Goal: Complete application form: Complete application form

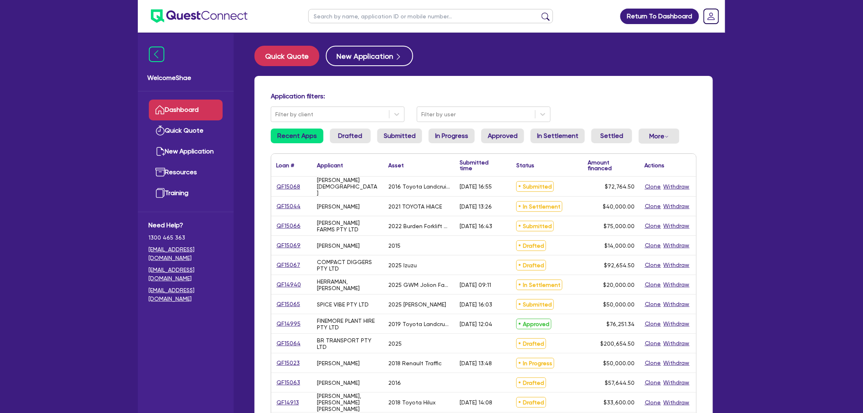
click at [338, 15] on input "text" at bounding box center [430, 16] width 245 height 14
type input "[PERSON_NAME]"
click at [539, 12] on button "submit" at bounding box center [545, 17] width 13 height 11
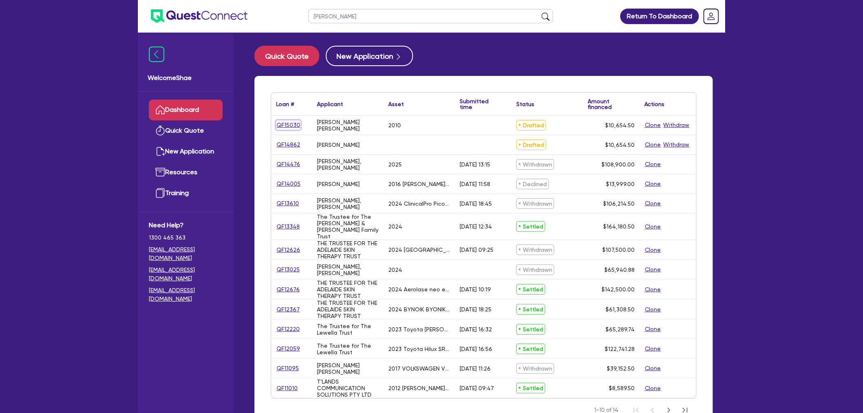
click at [279, 125] on link "QF15030" at bounding box center [288, 124] width 24 height 9
select select "CARS_AND_LIGHT_TRUCKS"
select select "PASSENGER_VEHICLES"
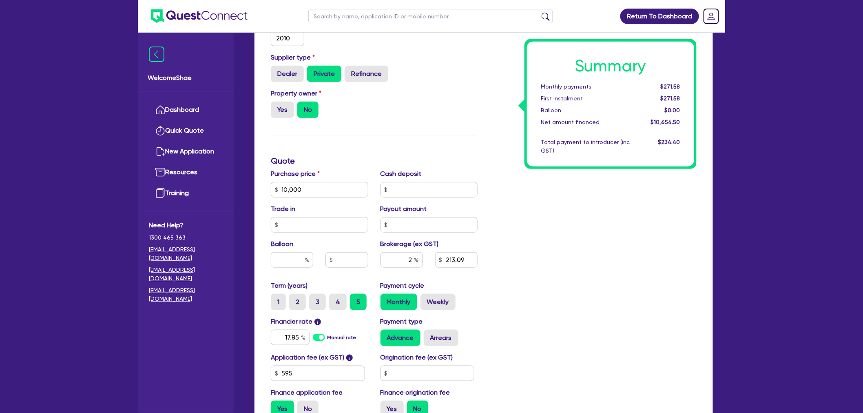
scroll to position [226, 0]
click at [319, 303] on label "3" at bounding box center [317, 301] width 17 height 16
click at [314, 299] on input "3" at bounding box center [311, 295] width 5 height 5
radio input "true"
type input "10,000"
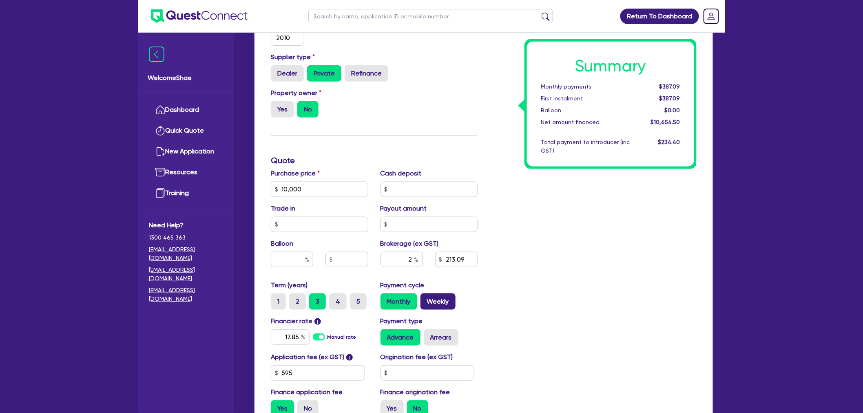
click at [445, 302] on label "Weekly" at bounding box center [438, 301] width 35 height 16
click at [422, 297] on input "Weekly" at bounding box center [423, 295] width 5 height 5
radio input "true"
type input "10,000"
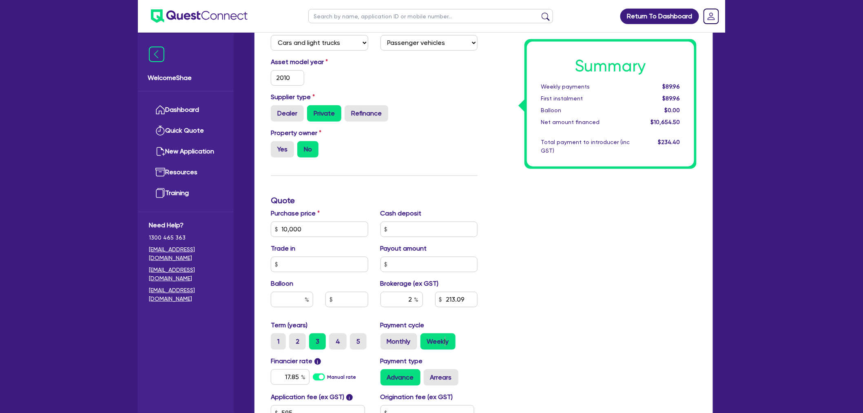
scroll to position [0, 0]
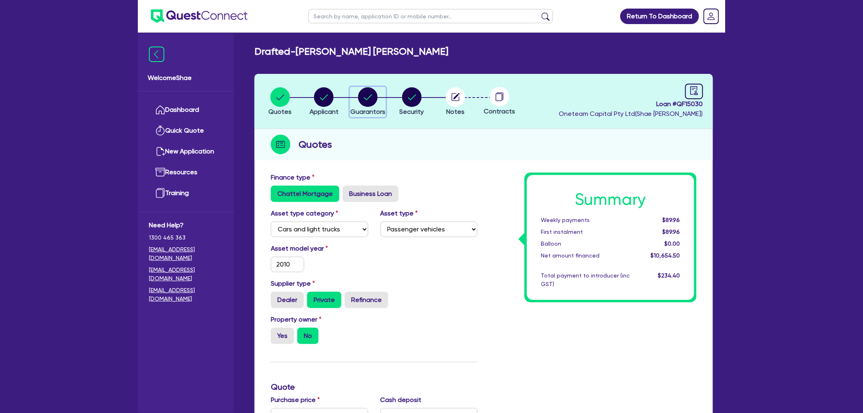
click at [376, 90] on icon "button" at bounding box center [368, 97] width 20 height 20
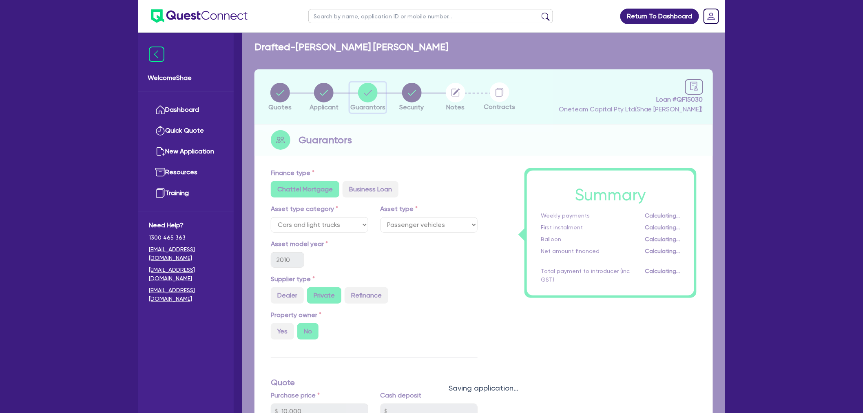
scroll to position [181, 0]
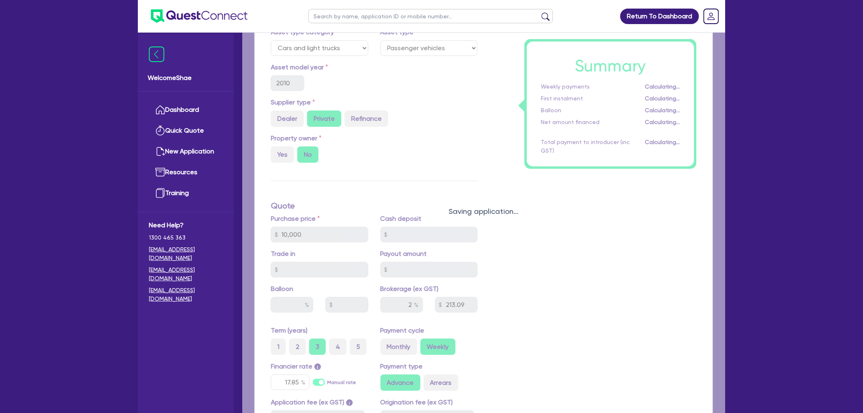
select select "MR"
select select "QLD"
select select "DE_FACTO"
select select "VEHICLE"
select select "CASH"
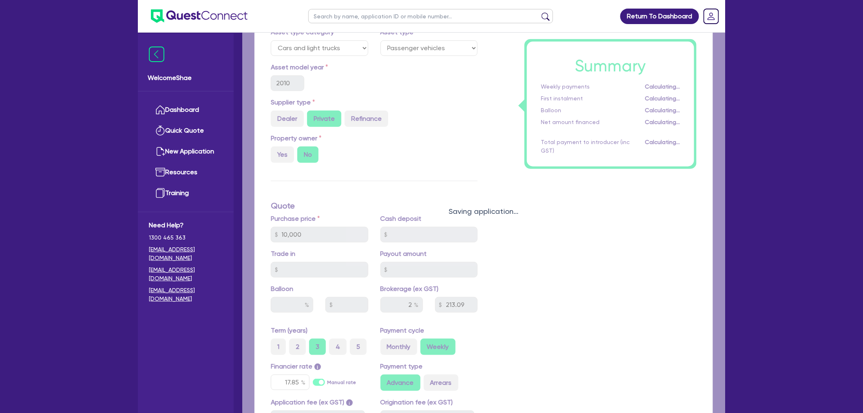
select select "EQUIPMENT"
select select "HOUSEHOLD_PERSONAL"
select select "VEHICLE_LOAN"
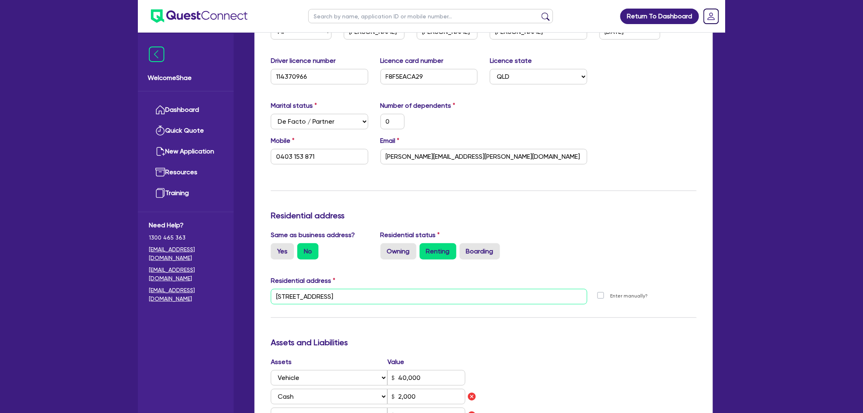
drag, startPoint x: 408, startPoint y: 298, endPoint x: 150, endPoint y: 292, distance: 258.7
click at [152, 292] on div "Welcome Shae Dashboard Quick Quote New Application Ref Company Ref Salesperson …" at bounding box center [431, 323] width 587 height 1008
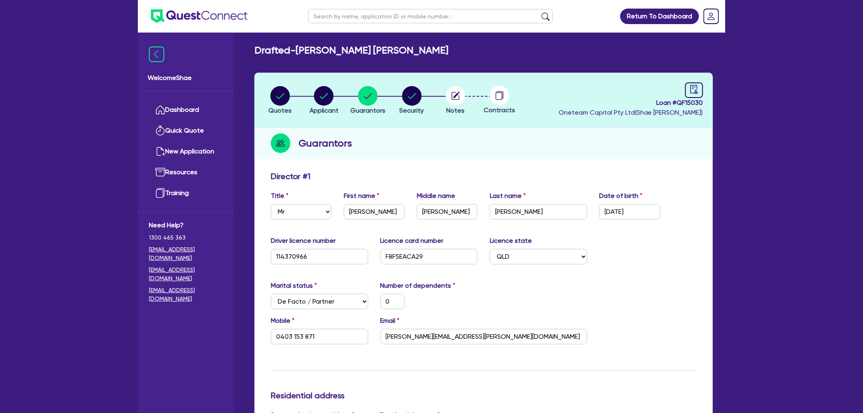
scroll to position [0, 0]
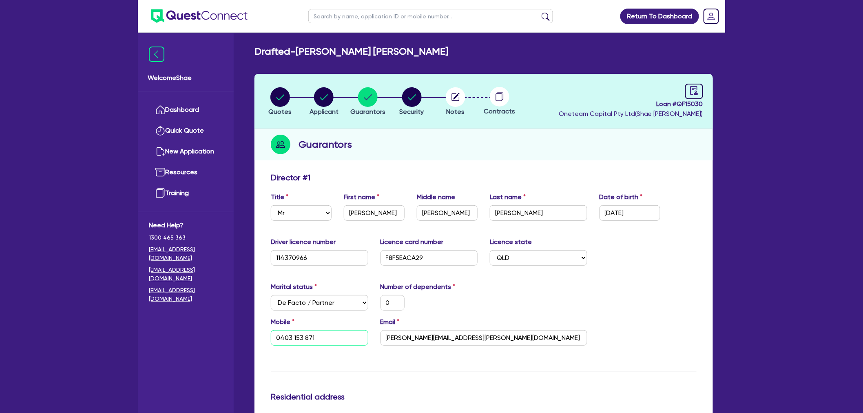
click at [302, 336] on input "0403 153 871" at bounding box center [319, 337] width 97 height 15
click at [425, 336] on input "[PERSON_NAME][EMAIL_ADDRESS][PERSON_NAME][DOMAIN_NAME]" at bounding box center [484, 337] width 207 height 15
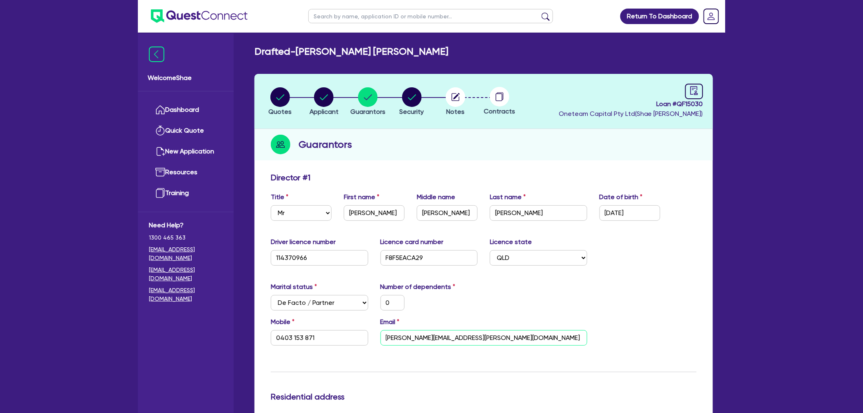
click at [425, 336] on input "[PERSON_NAME][EMAIL_ADDRESS][PERSON_NAME][DOMAIN_NAME]" at bounding box center [484, 337] width 207 height 15
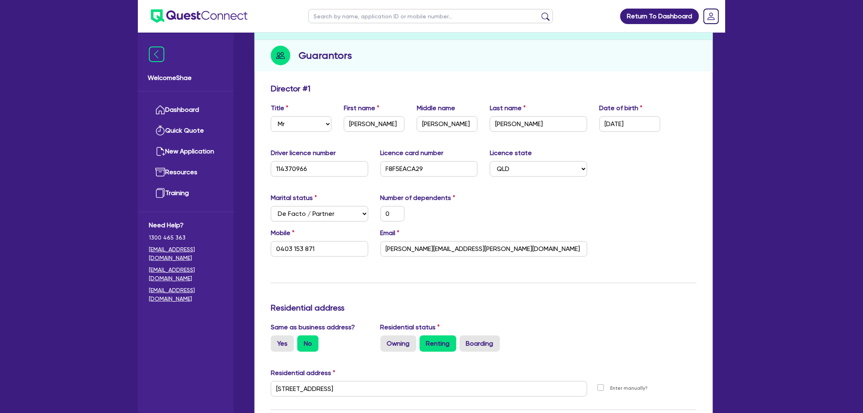
scroll to position [136, 0]
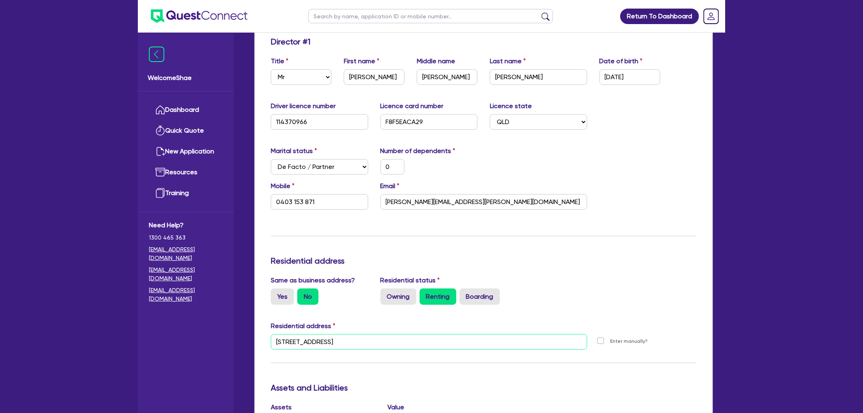
click at [344, 335] on input "[STREET_ADDRESS]" at bounding box center [429, 341] width 317 height 15
click at [287, 120] on input "114370966" at bounding box center [319, 121] width 97 height 15
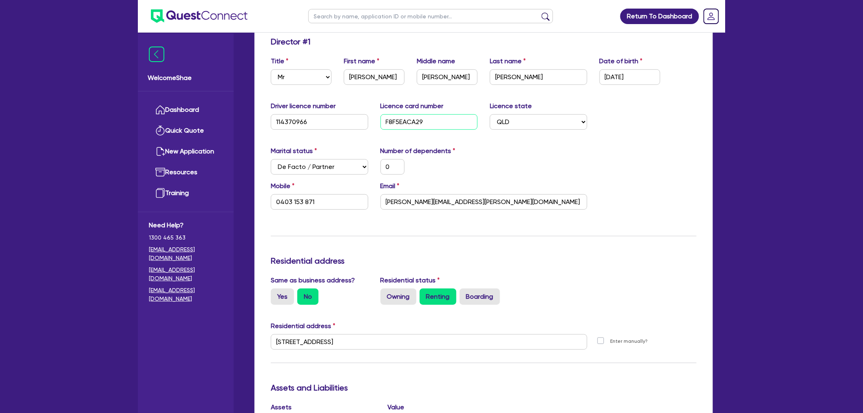
click at [405, 118] on input "F8F5EACA29" at bounding box center [429, 121] width 97 height 15
type input "0"
type input "0403 153 871"
type input "40,000"
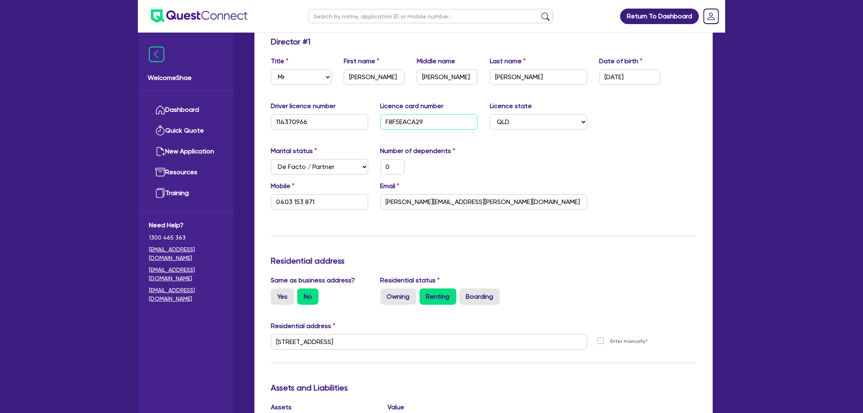
type input "2,000"
type input "10,000"
type input "2,000"
type input "19,000"
type input "F8F5EACA29"
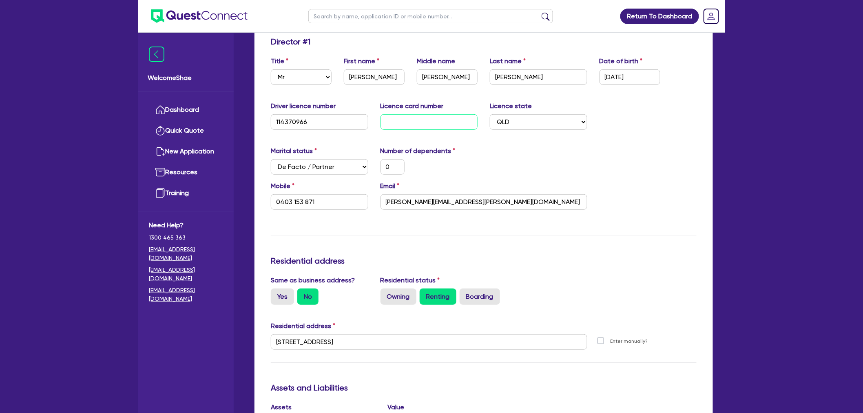
type input "0"
type input "0403 153 871"
type input "40,000"
type input "2,000"
type input "10,000"
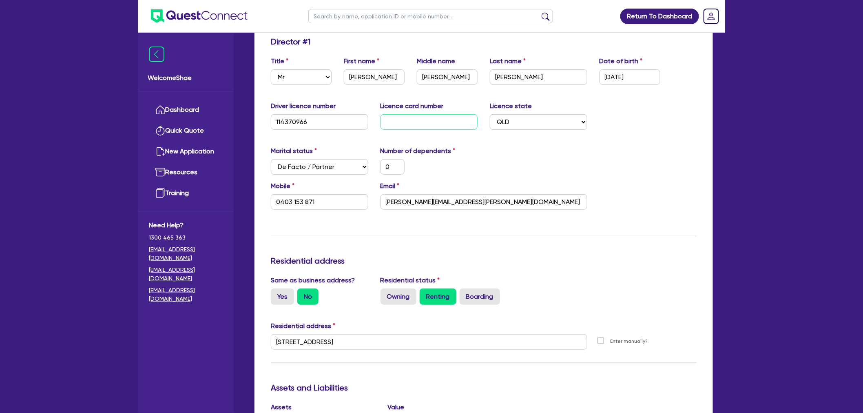
type input "2,000"
type input "19,000"
drag, startPoint x: 405, startPoint y: 341, endPoint x: 25, endPoint y: 313, distance: 381.6
click at [58, 321] on div "Return To Dashboard Edit Profile Logout Welcome Shae Dashboard Quick Quote New …" at bounding box center [431, 368] width 863 height 1008
click at [462, 13] on input "text" at bounding box center [430, 16] width 245 height 14
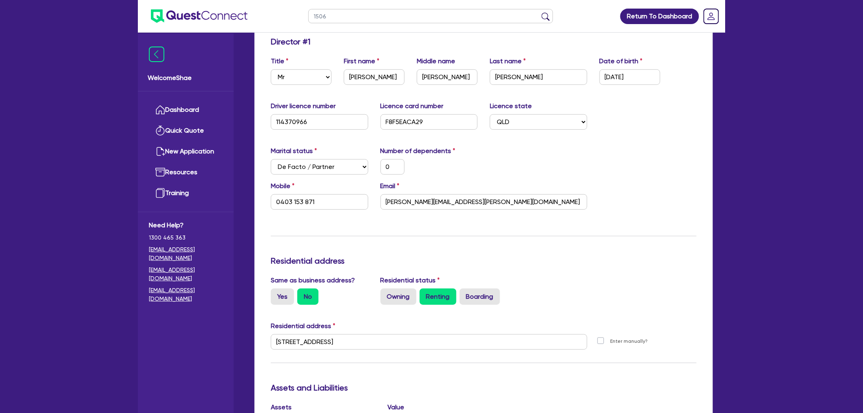
type input "15061"
click button "submit" at bounding box center [545, 17] width 13 height 11
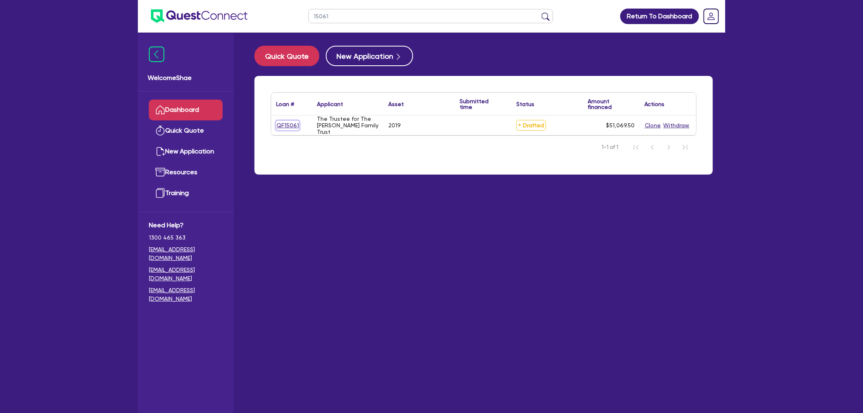
click at [292, 123] on link "QF15061" at bounding box center [287, 125] width 23 height 9
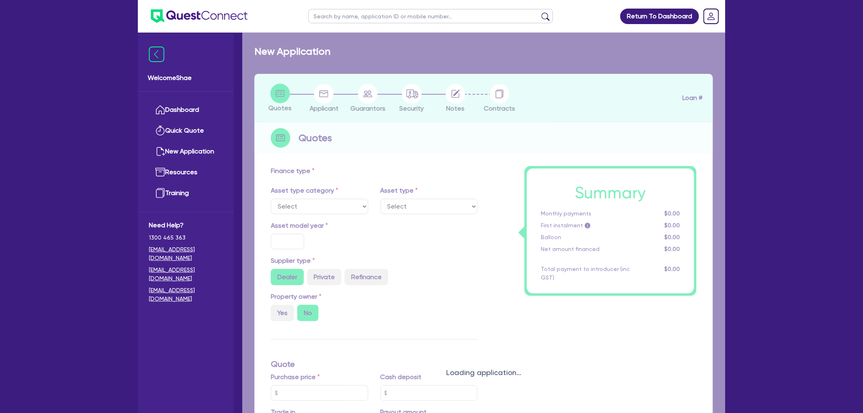
select select "CARS_AND_LIGHT_TRUCKS"
type input "2019"
radio input "true"
type input "49,875"
type input "1,000"
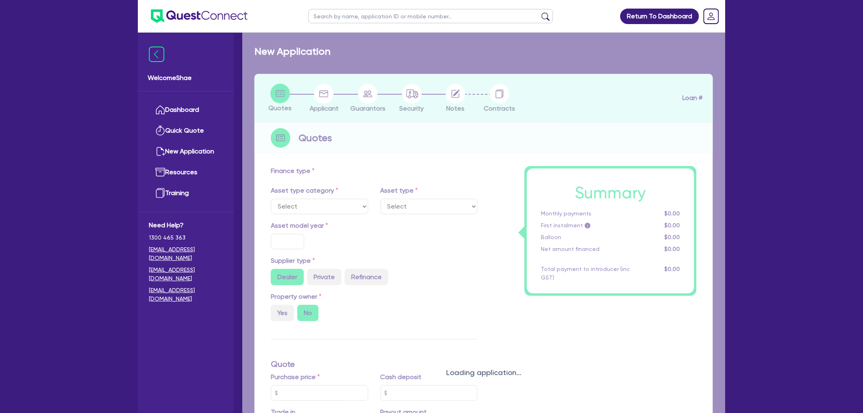
type input "35"
type input "17,456.25"
type input "3"
type input "1,532.09"
type input "7.49"
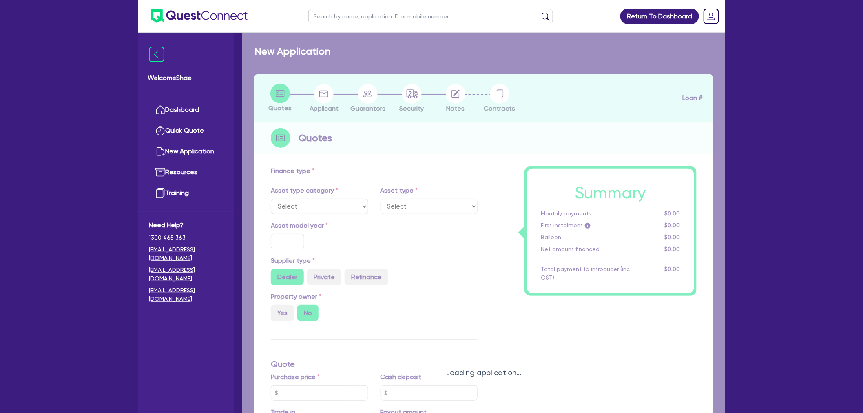
type input "1,400"
select select "PASSENGER_VEHICLES"
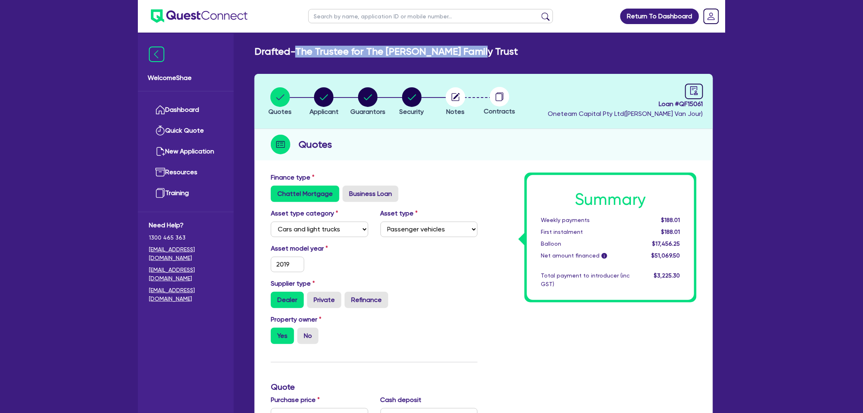
drag, startPoint x: 486, startPoint y: 47, endPoint x: 301, endPoint y: 53, distance: 185.7
click at [301, 53] on div "Drafted - The Trustee for The [PERSON_NAME] Family Trust" at bounding box center [483, 52] width 471 height 12
copy h2 "The Trustee for The [PERSON_NAME] Family Trust"
click at [320, 104] on circle "button" at bounding box center [324, 97] width 20 height 20
select select "TRUST"
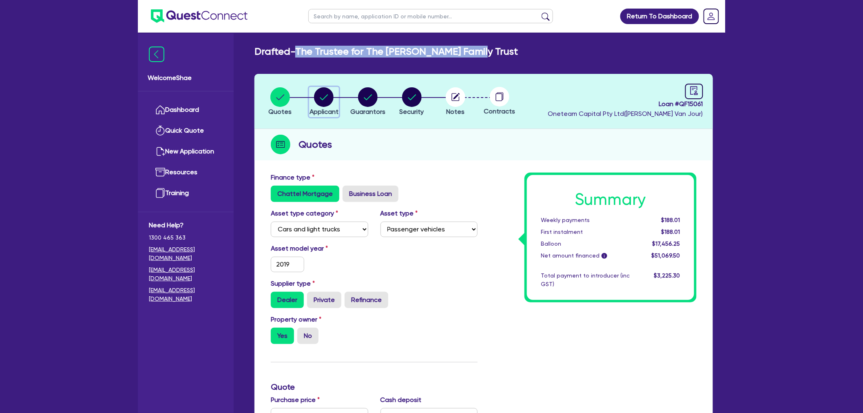
select select "INDIVIDUAL"
select select "BUILDING_CONSTRUCTION"
select select "BUSINESSES_CONSTRUCTION_SERVICES"
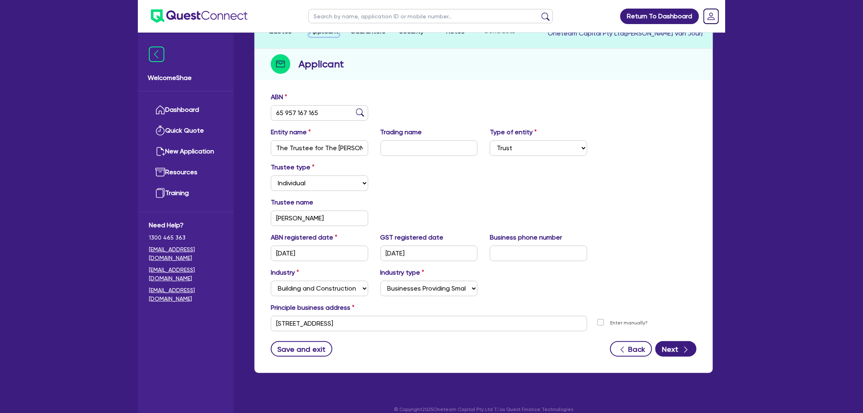
scroll to position [89, 0]
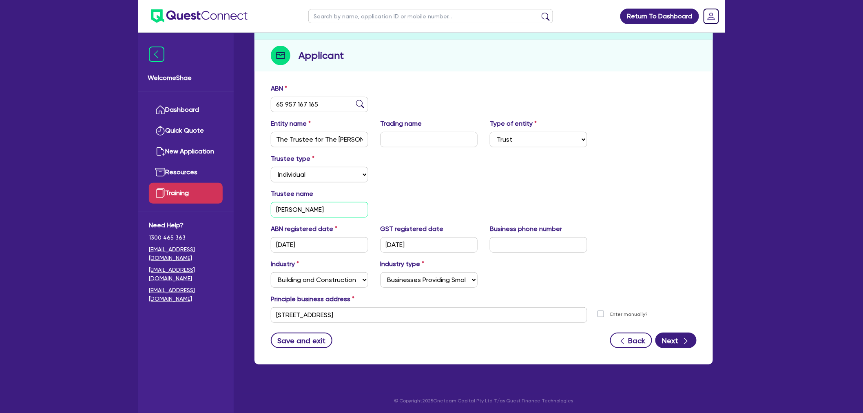
drag, startPoint x: 319, startPoint y: 203, endPoint x: 197, endPoint y: 197, distance: 122.1
click at [197, 197] on div "Welcome Shae Dashboard Quick Quote New Application Ref Company Ref Salesperson …" at bounding box center [431, 162] width 587 height 503
drag, startPoint x: 322, startPoint y: 139, endPoint x: 374, endPoint y: 140, distance: 51.8
click at [374, 140] on div "Entity name The Trustee for The [PERSON_NAME] Family Trust Trading name Type of…" at bounding box center [484, 136] width 438 height 35
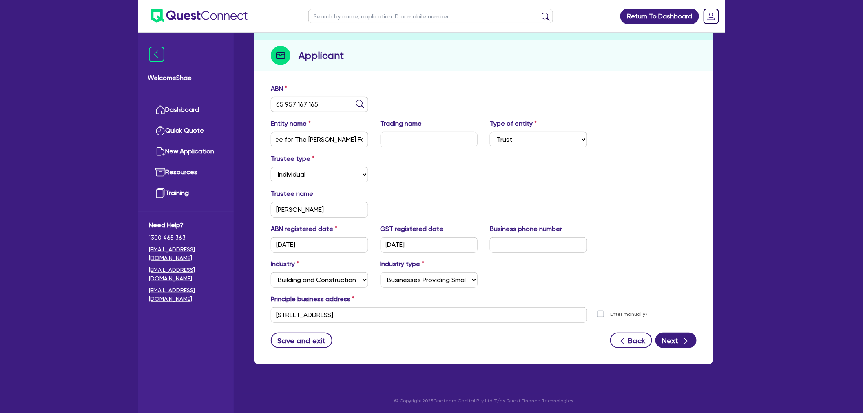
scroll to position [0, 0]
drag, startPoint x: 374, startPoint y: 311, endPoint x: 256, endPoint y: 305, distance: 118.4
click at [256, 305] on div "ABN 65 957 167 165 Entity name The Trustee for The [PERSON_NAME] Family Trust T…" at bounding box center [484, 222] width 458 height 285
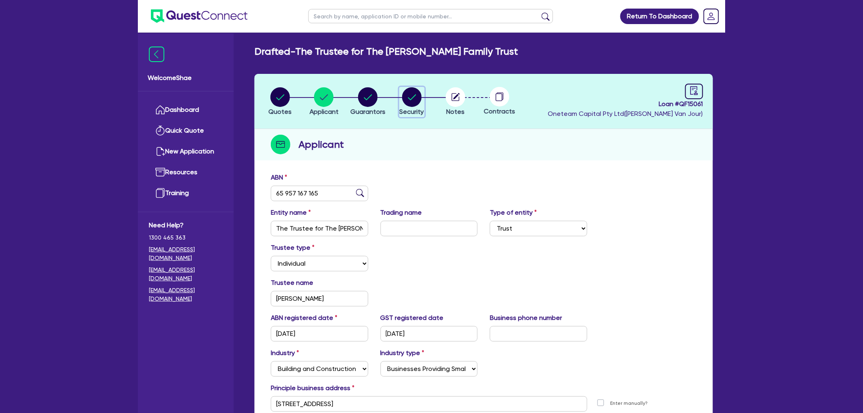
click at [407, 103] on circle "button" at bounding box center [412, 97] width 20 height 20
select select "CARS_AND_LIGHT_TRUCKS"
select select "PASSENGER_VEHICLES"
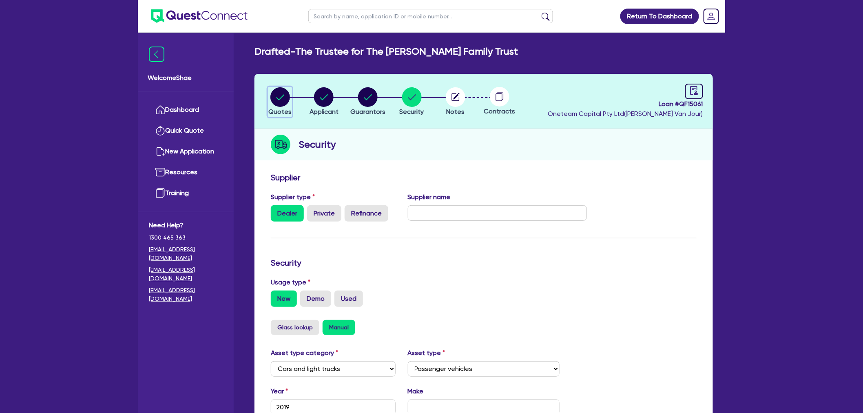
click at [277, 97] on circle "button" at bounding box center [280, 97] width 20 height 20
select select "CARS_AND_LIGHT_TRUCKS"
select select "PASSENGER_VEHICLES"
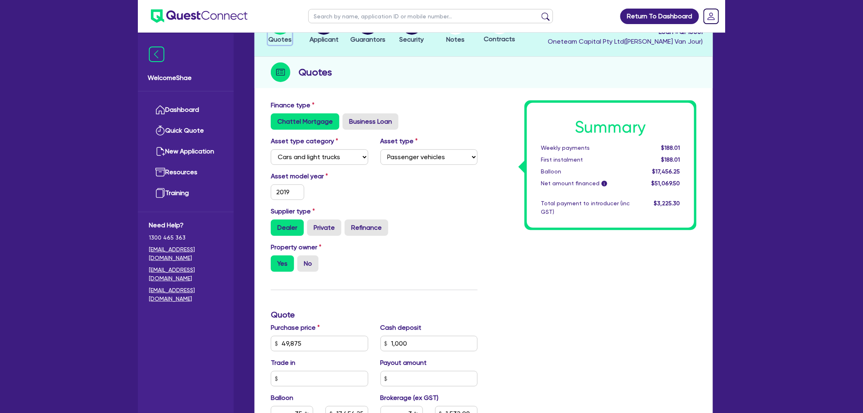
scroll to position [181, 0]
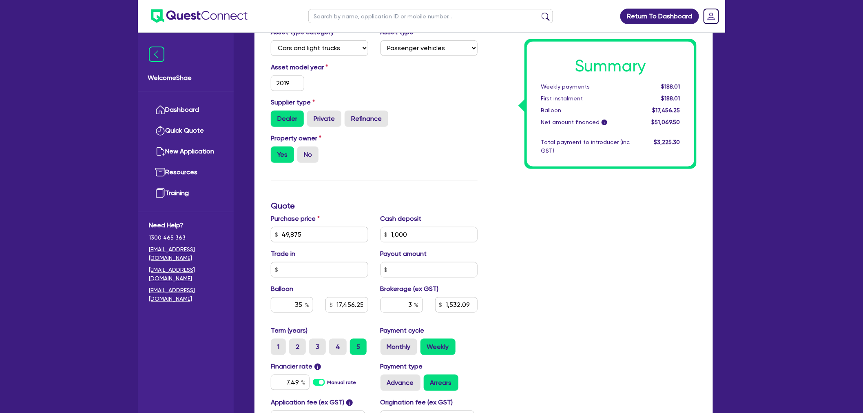
click at [328, 18] on input "text" at bounding box center [430, 16] width 245 height 14
type input "sabra"
click button "submit" at bounding box center [545, 17] width 13 height 11
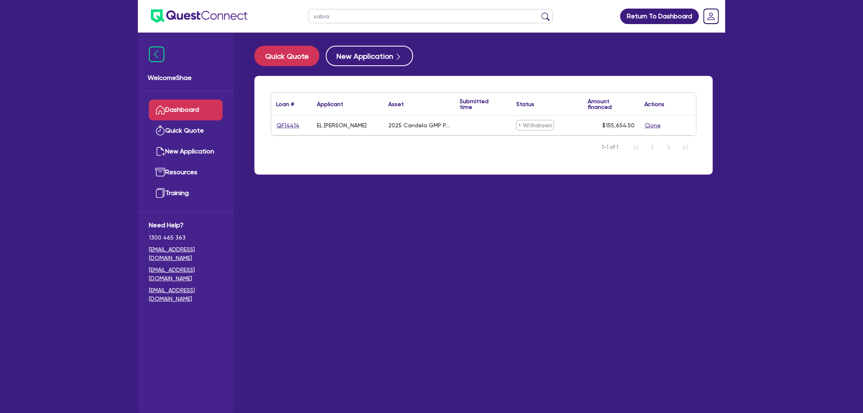
drag, startPoint x: 361, startPoint y: 10, endPoint x: 273, endPoint y: 20, distance: 88.2
click at [273, 20] on header "sabra Return To Dashboard Edit Profile Logout" at bounding box center [431, 16] width 587 height 33
click at [372, 15] on input "text" at bounding box center [430, 16] width 245 height 14
type input "noahh"
click at [539, 12] on button "submit" at bounding box center [545, 17] width 13 height 11
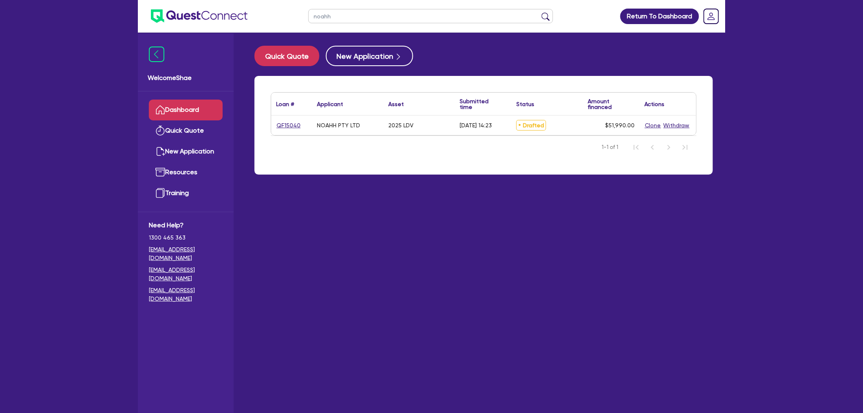
scroll to position [33, 0]
select select "CARS_AND_LIGHT_TRUCKS"
select select "PASSENGER_VEHICLES"
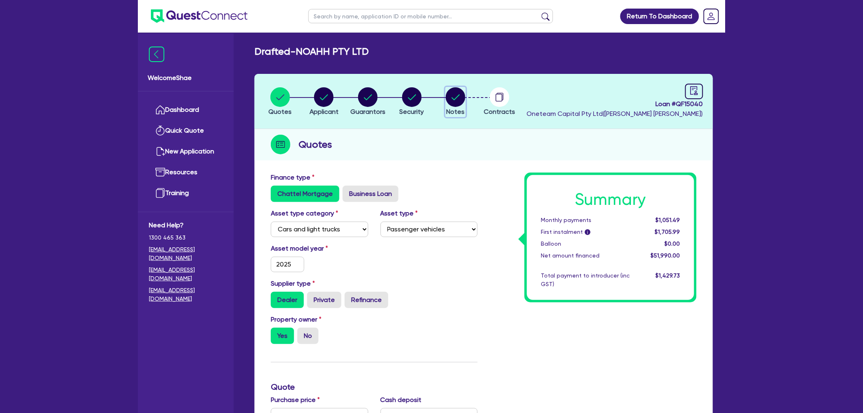
click at [452, 97] on circle "button" at bounding box center [456, 97] width 20 height 20
select select "Other"
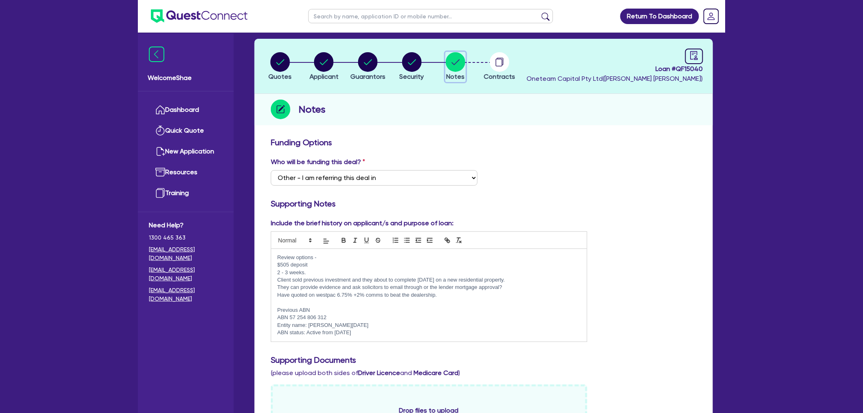
scroll to position [91, 0]
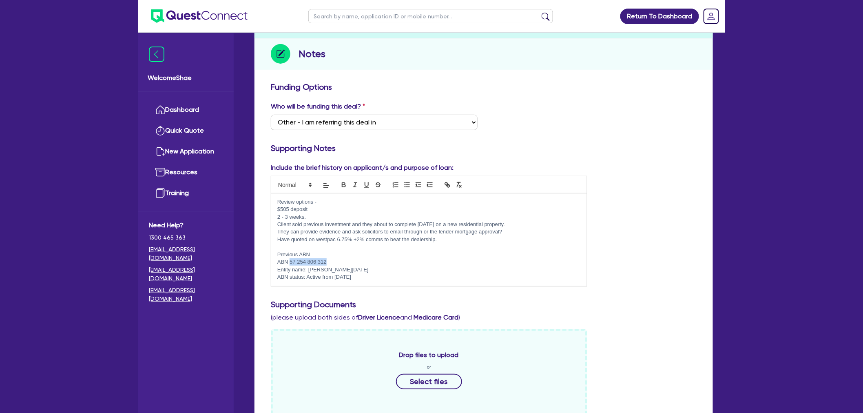
drag, startPoint x: 330, startPoint y: 260, endPoint x: 290, endPoint y: 260, distance: 40.4
click at [290, 260] on p "ABN 57 254 806 312" at bounding box center [428, 261] width 303 height 7
copy p "57 254 806 312"
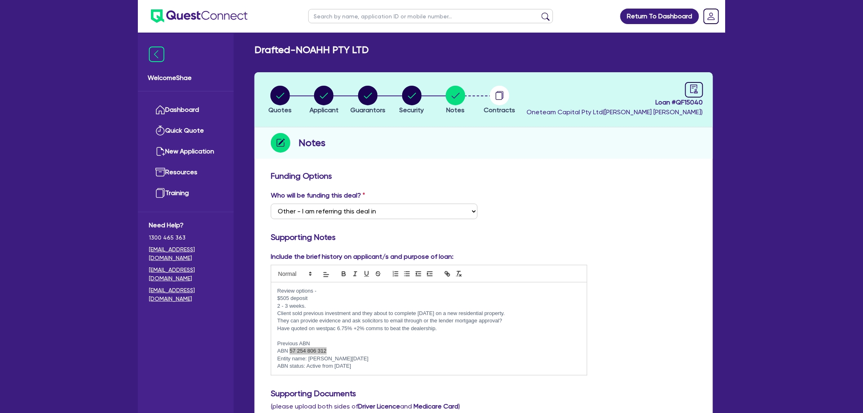
scroll to position [0, 0]
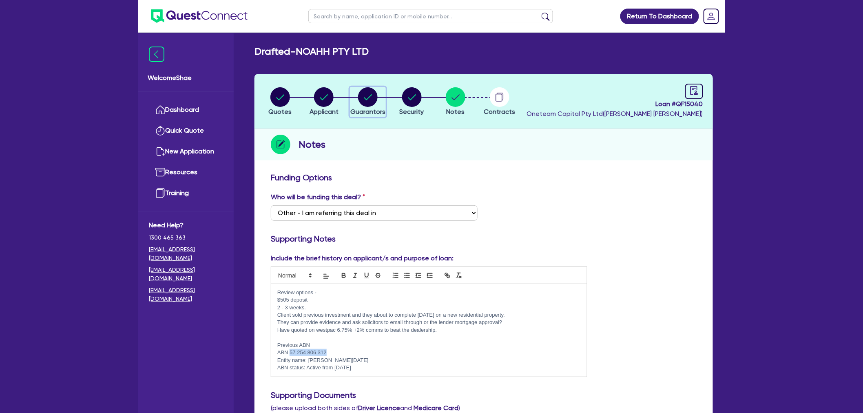
drag, startPoint x: 370, startPoint y: 106, endPoint x: 387, endPoint y: 120, distance: 22.1
click at [370, 106] on circle "button" at bounding box center [368, 97] width 20 height 20
select select "MR"
select select "VIC"
select select "MARRIED"
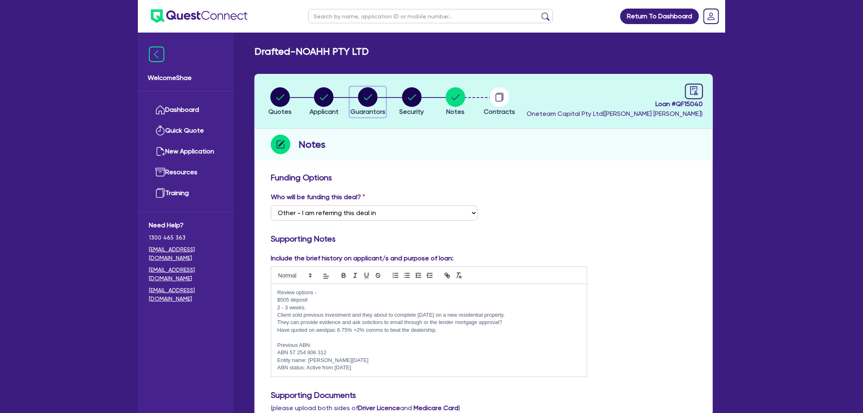
select select "CASH"
select select "VEHICLE"
select select "EQUIPMENT"
select select "VEHICLE_LOAN"
select select "EQUIPMENT_LOAN"
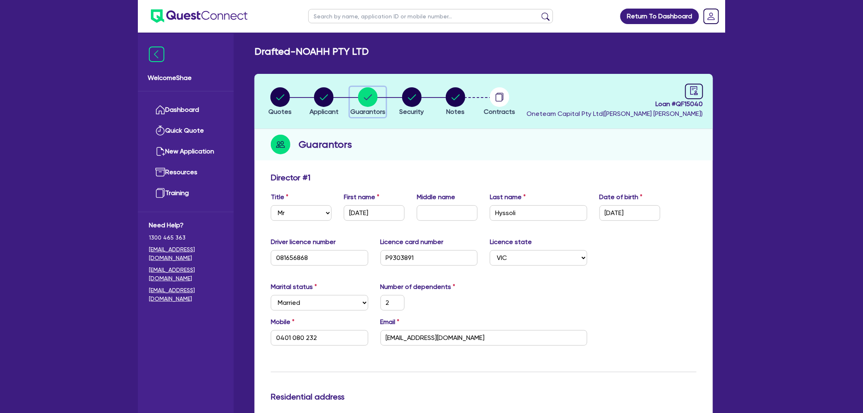
click at [363, 100] on circle "button" at bounding box center [368, 97] width 20 height 20
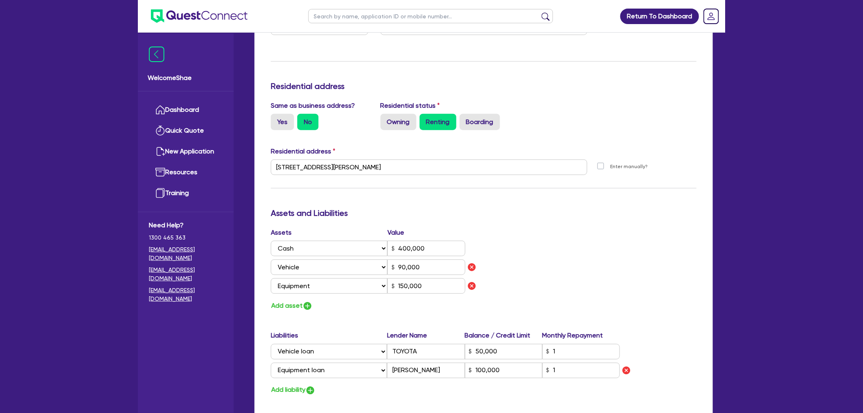
scroll to position [317, 0]
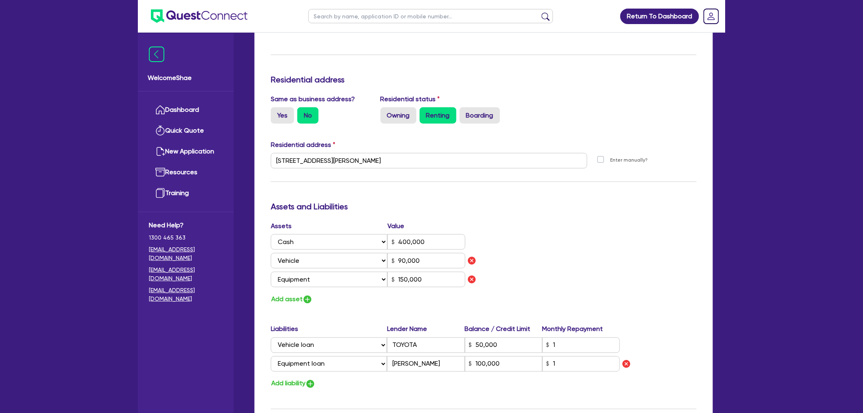
drag, startPoint x: 91, startPoint y: 267, endPoint x: 55, endPoint y: 266, distance: 36.3
click at [93, 267] on div "Return To Dashboard Edit Profile Logout Welcome Shae Dashboard Quick Quote New …" at bounding box center [431, 187] width 863 height 1008
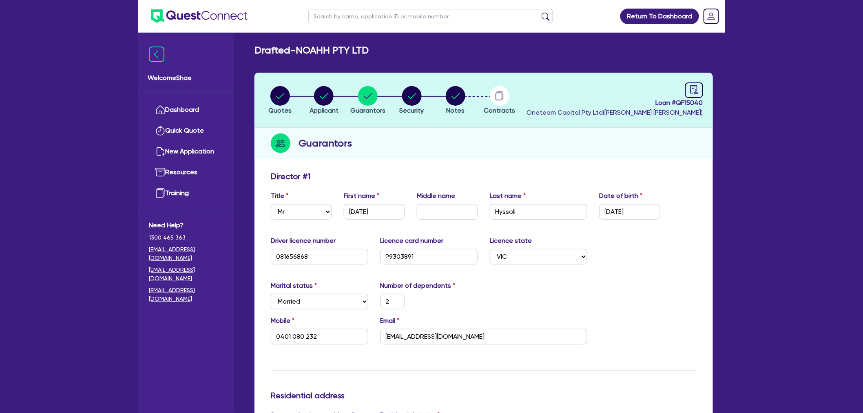
scroll to position [0, 0]
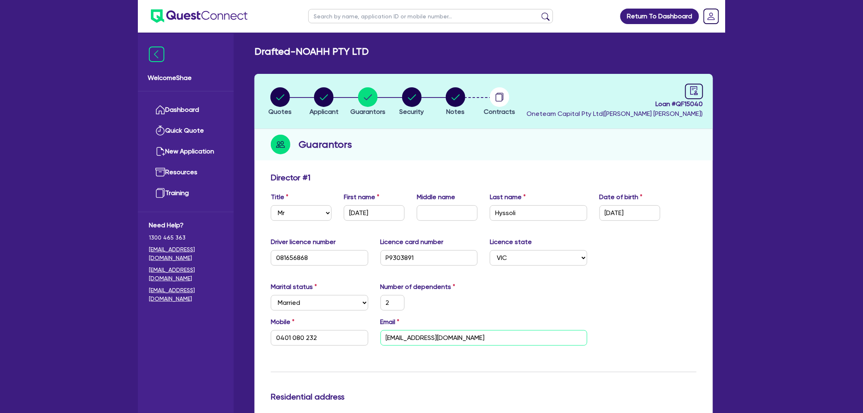
click at [405, 335] on input "[EMAIL_ADDRESS][DOMAIN_NAME]" at bounding box center [484, 337] width 207 height 15
drag, startPoint x: 42, startPoint y: 247, endPoint x: 56, endPoint y: 225, distance: 26.2
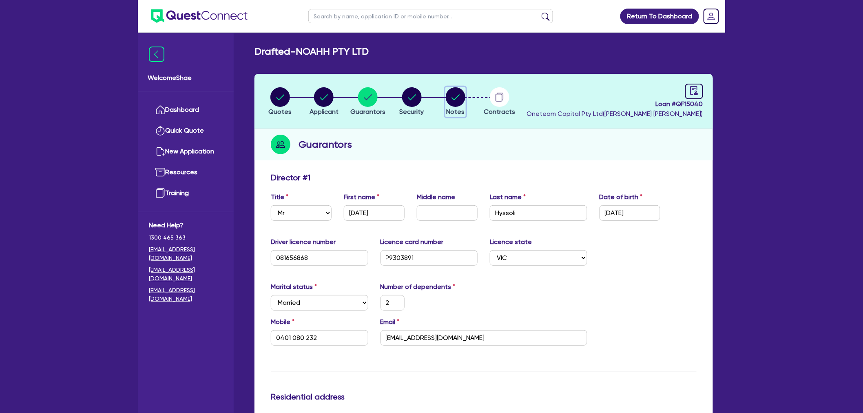
click at [455, 94] on circle "button" at bounding box center [456, 97] width 20 height 20
select select "Other"
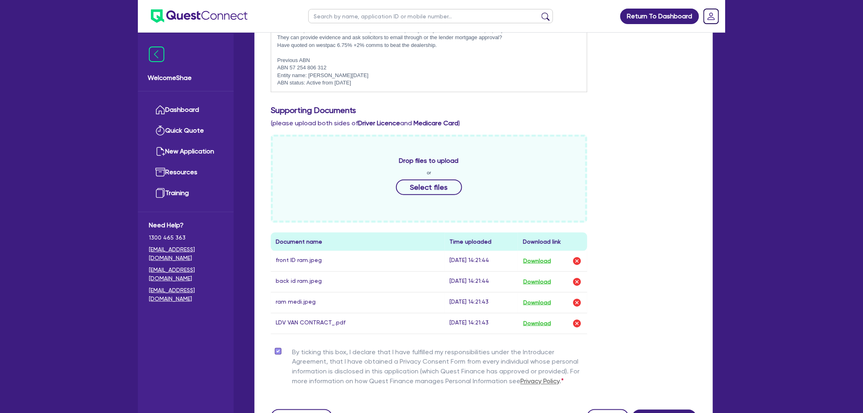
scroll to position [317, 0]
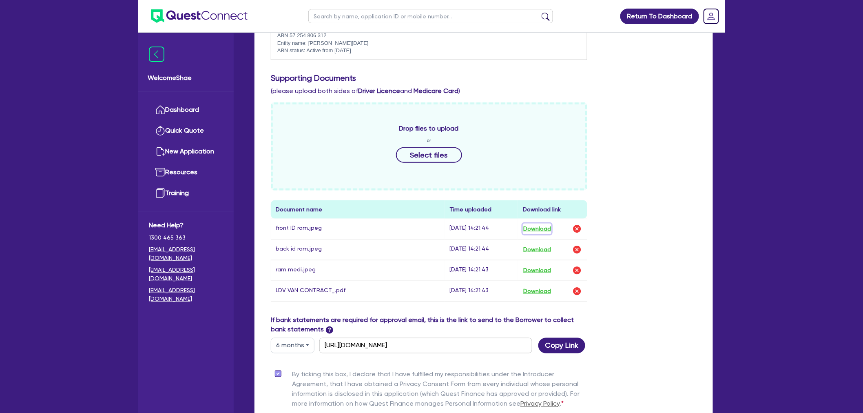
click at [545, 224] on button "Download" at bounding box center [537, 229] width 29 height 11
click at [538, 244] on button "Download" at bounding box center [537, 249] width 29 height 11
click at [537, 268] on button "Download" at bounding box center [537, 270] width 29 height 11
click at [538, 290] on button "Download" at bounding box center [537, 291] width 29 height 11
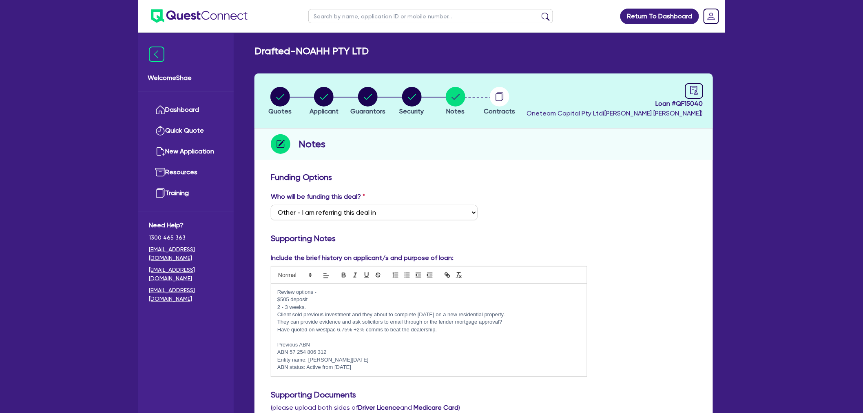
scroll to position [0, 0]
click at [690, 91] on icon "audit" at bounding box center [694, 90] width 9 height 9
select select "DRAFTED_AMENDED"
select select "Other"
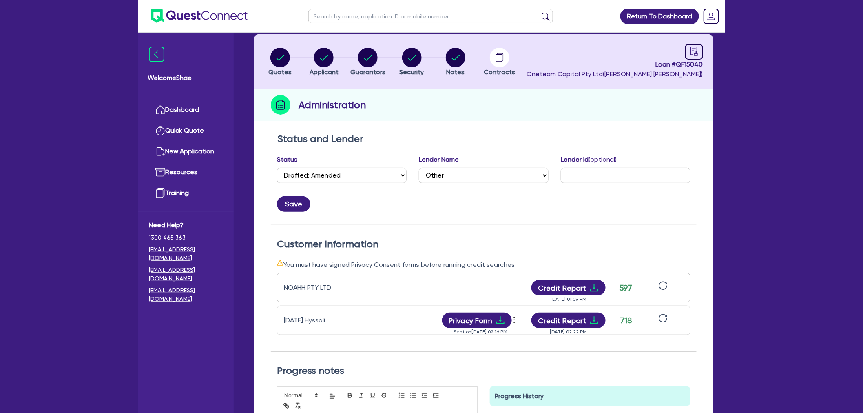
scroll to position [91, 0]
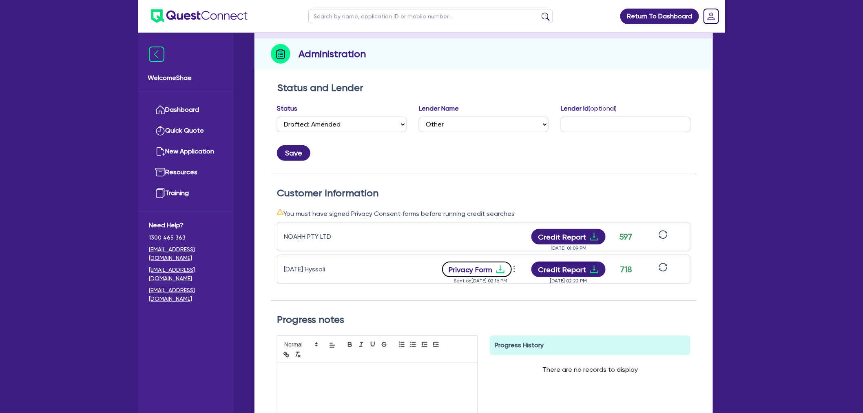
click at [489, 263] on button "Privacy Form" at bounding box center [477, 268] width 70 height 15
drag, startPoint x: 124, startPoint y: 312, endPoint x: 176, endPoint y: 307, distance: 52.1
click at [125, 313] on div "Return To Dashboard Edit Profile Logout Welcome Shae Dashboard Quick Quote New …" at bounding box center [431, 220] width 863 height 623
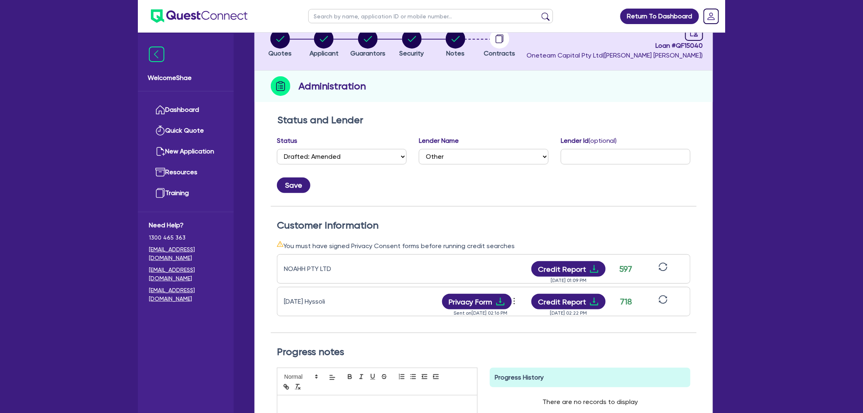
scroll to position [0, 0]
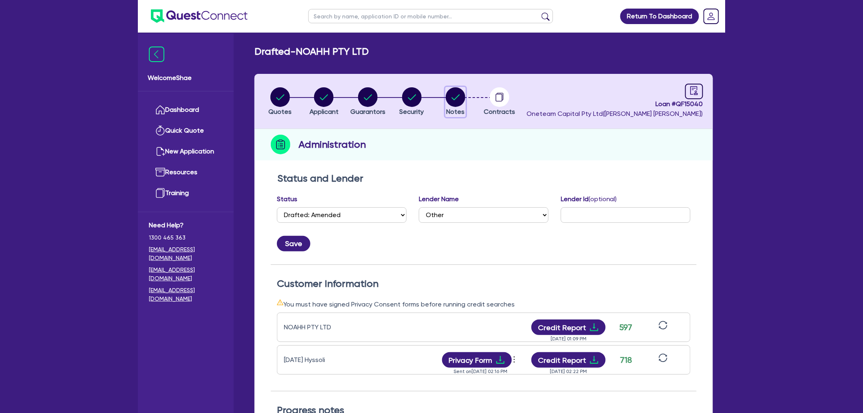
click at [455, 105] on circle "button" at bounding box center [456, 97] width 20 height 20
select select "Other"
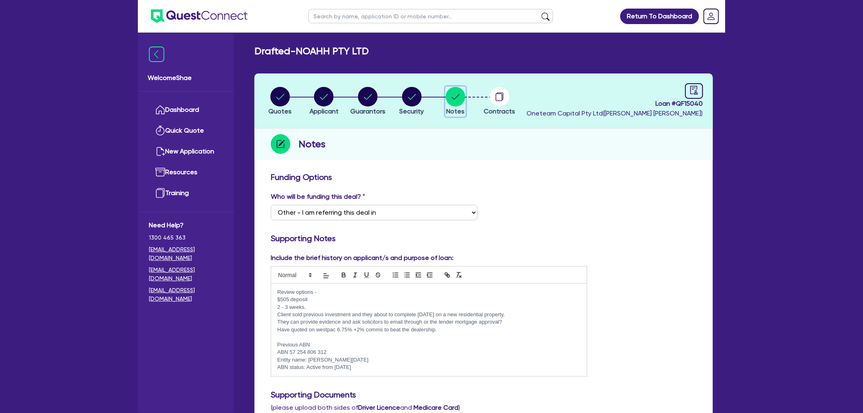
scroll to position [91, 0]
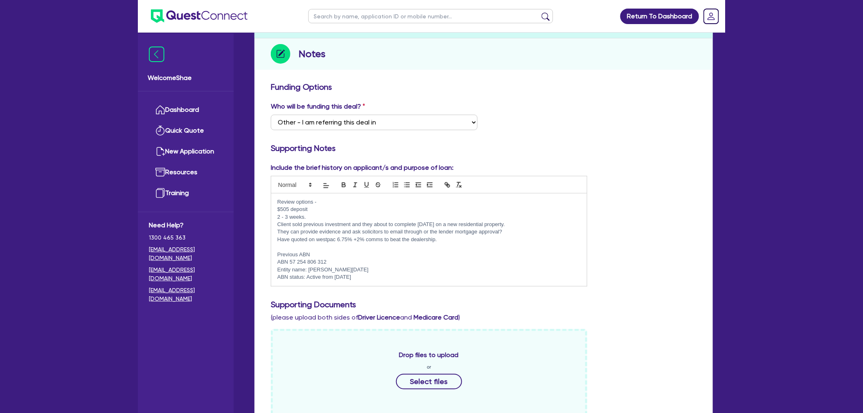
drag, startPoint x: 280, startPoint y: 222, endPoint x: 531, endPoint y: 230, distance: 250.6
click at [531, 230] on div "Review options - $505 deposit 2 - 3 weeks. Client sold previous investment and …" at bounding box center [429, 239] width 316 height 93
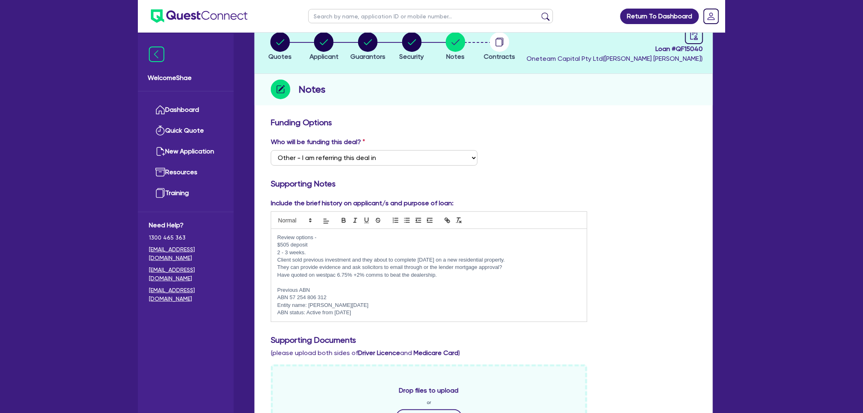
scroll to position [0, 0]
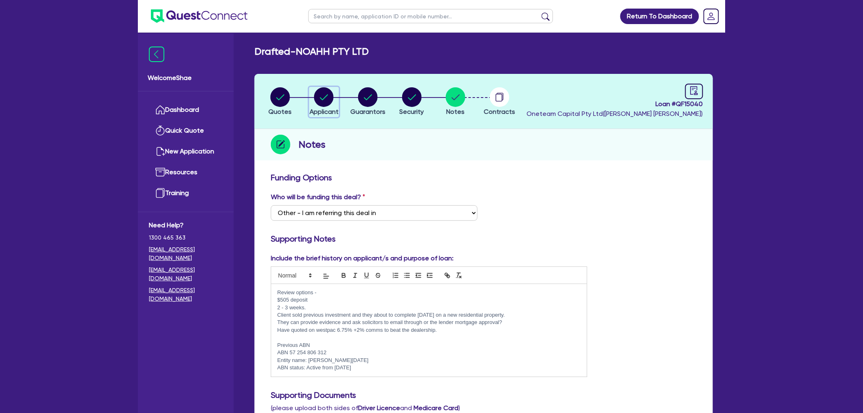
click at [319, 95] on circle "button" at bounding box center [324, 97] width 20 height 20
select select "COMPANY"
select select "TRANSPORT_WAREHOUSING"
select select "WAREHOUSING"
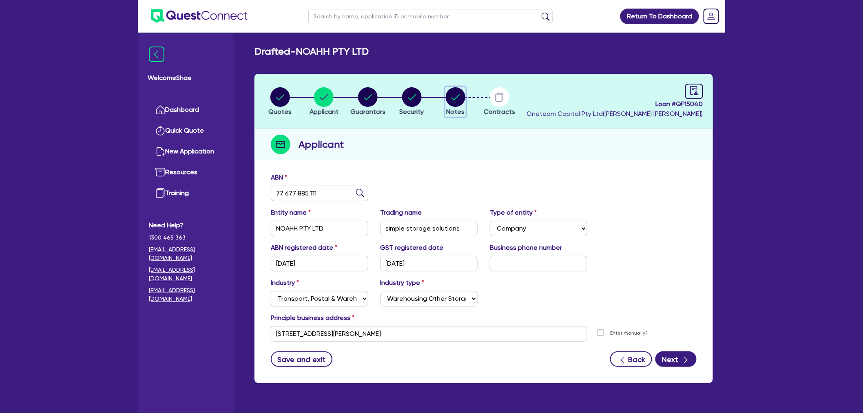
drag, startPoint x: 457, startPoint y: 97, endPoint x: 466, endPoint y: 103, distance: 11.1
click at [457, 97] on icon "button" at bounding box center [456, 97] width 8 height 6
select select "Other"
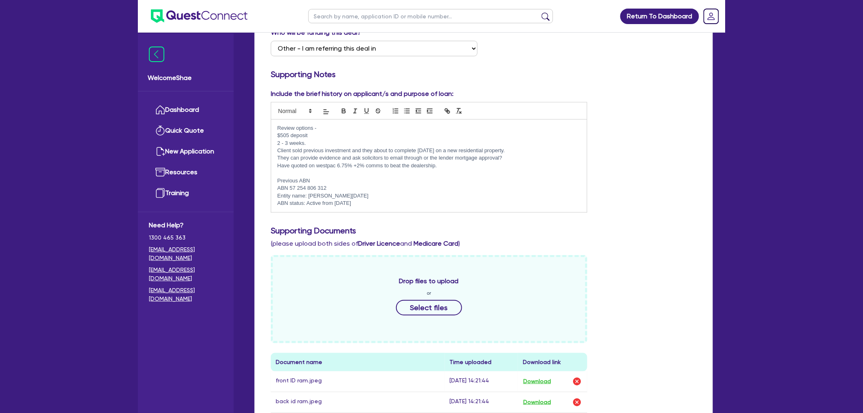
scroll to position [145, 0]
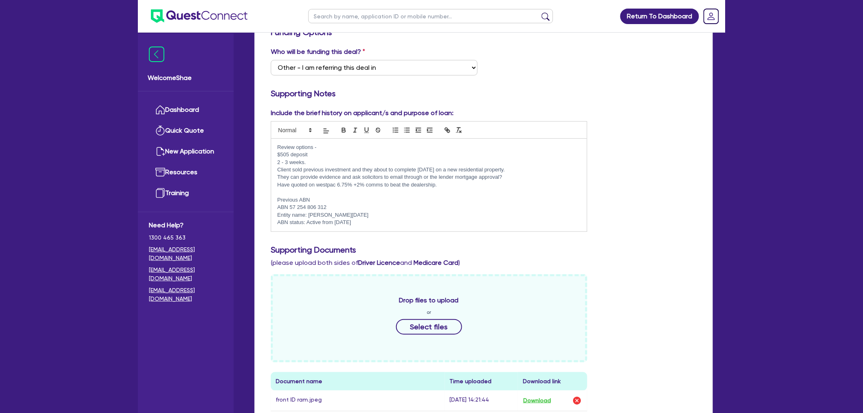
click at [99, 259] on div "Return To Dashboard Edit Profile Logout Welcome Shae Dashboard Quick Quote New …" at bounding box center [431, 270] width 863 height 830
click at [359, 18] on input "text" at bounding box center [430, 16] width 245 height 14
paste input "QF14997"
type input "QF14997"
click button "submit" at bounding box center [545, 17] width 13 height 11
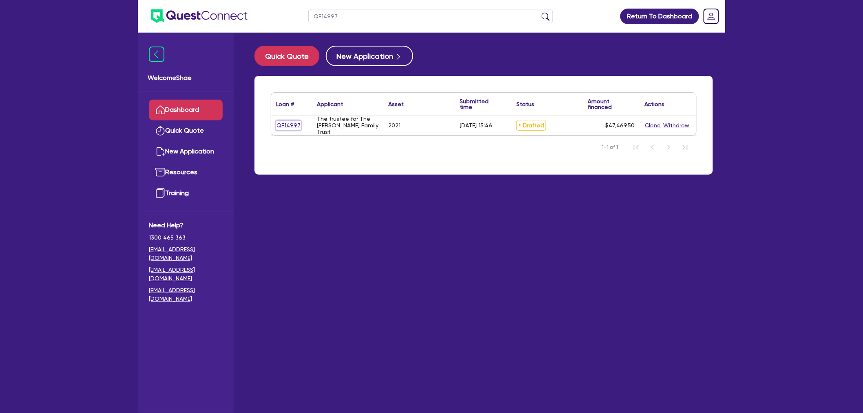
click at [289, 123] on link "QF14997" at bounding box center [288, 125] width 25 height 9
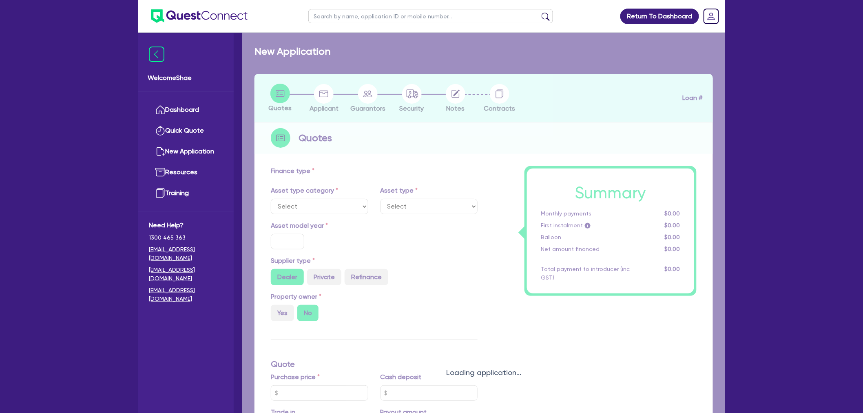
select select "CARS_AND_LIGHT_TRUCKS"
type input "2021"
radio input "true"
type input "50,000"
type input "5,000"
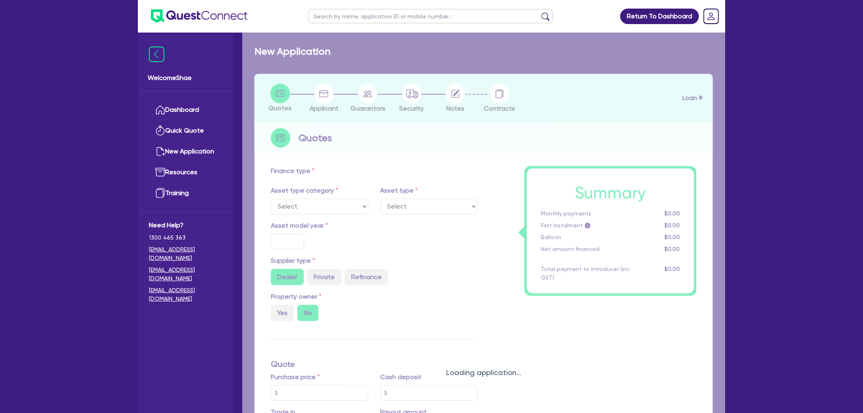
type input "1"
type input "474.7"
type input "7.59"
type input "1,650"
select select "PASSENGER_VEHICLES"
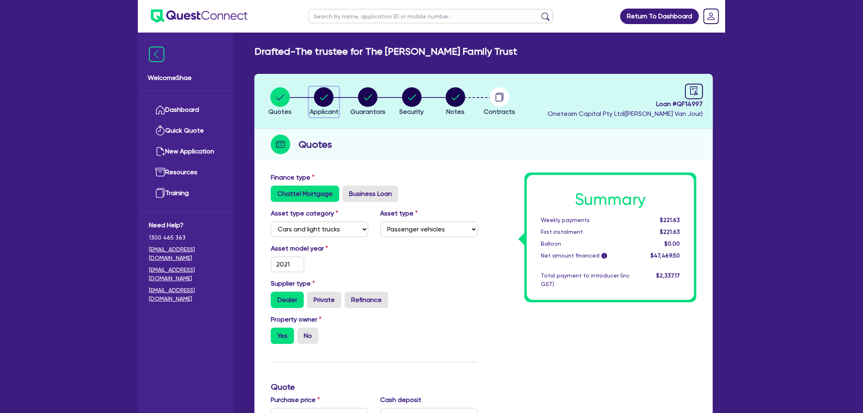
click at [323, 107] on button "Applicant" at bounding box center [324, 102] width 30 height 30
select select "TRUST"
select select "COMPANY"
select select "BUILDING_CONSTRUCTION"
select select "TRADES_SERVICES_CONSUMERS"
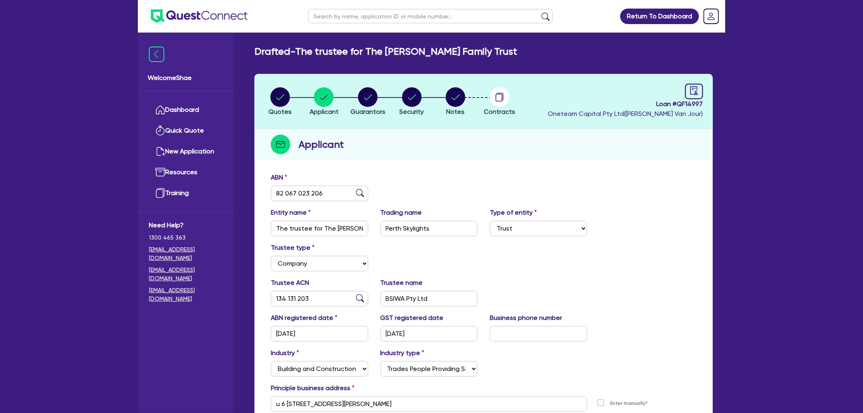
drag, startPoint x: 22, startPoint y: 358, endPoint x: 68, endPoint y: 339, distance: 49.6
click at [23, 356] on div "Return To Dashboard Edit Profile Logout Welcome Shae Dashboard Quick Quote New …" at bounding box center [431, 251] width 863 height 503
drag, startPoint x: 452, startPoint y: 308, endPoint x: 336, endPoint y: 298, distance: 115.8
click at [336, 298] on div "Trustee ACN 134 131 203 Trustee name BSIWA Pty Ltd" at bounding box center [484, 295] width 438 height 35
click at [408, 301] on input "BSIWA Pty Ltd" at bounding box center [429, 298] width 97 height 15
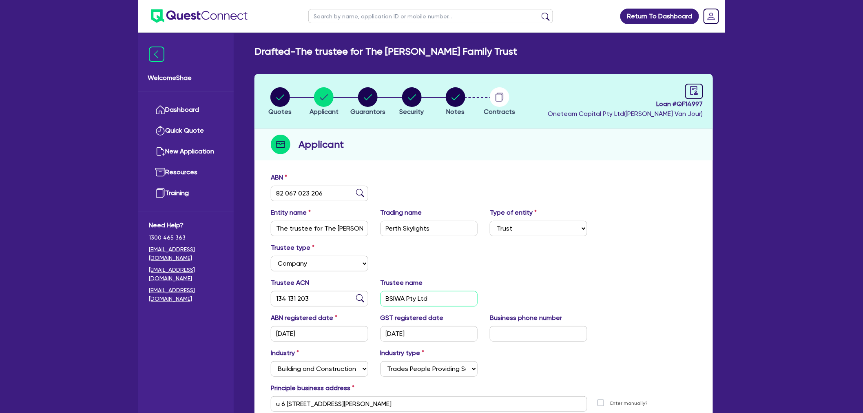
click at [418, 294] on input "BSIWA Pty Ltd" at bounding box center [429, 298] width 97 height 15
drag, startPoint x: 322, startPoint y: 227, endPoint x: 395, endPoint y: 226, distance: 72.6
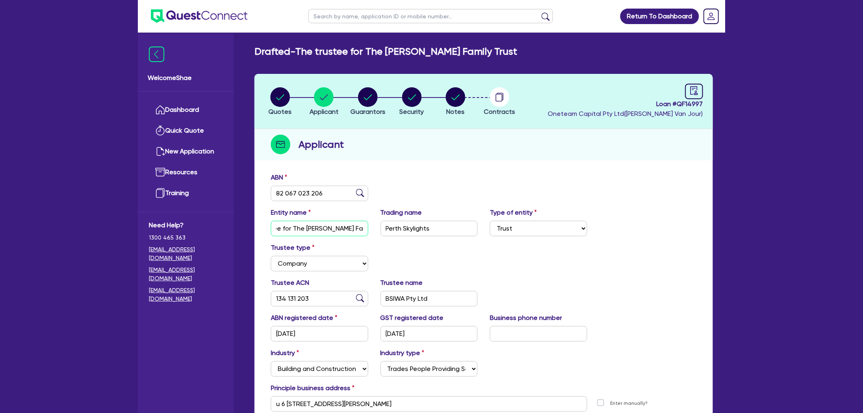
click at [395, 226] on div "Entity name The trustee for The [PERSON_NAME] Family Trust Trading name Perth S…" at bounding box center [484, 225] width 438 height 35
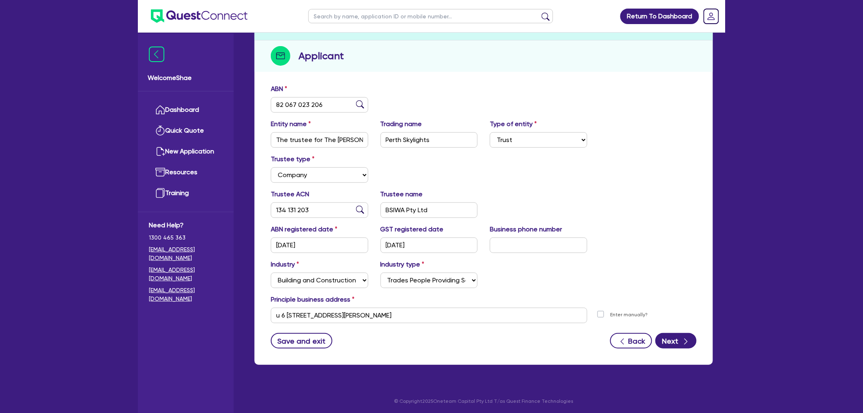
scroll to position [89, 0]
drag, startPoint x: 417, startPoint y: 309, endPoint x: 135, endPoint y: 307, distance: 282.3
click at [135, 307] on div "Return To Dashboard Edit Profile Logout Welcome Shae Dashboard Quick Quote New …" at bounding box center [432, 162] width 600 height 503
